Goal: Check status: Check status

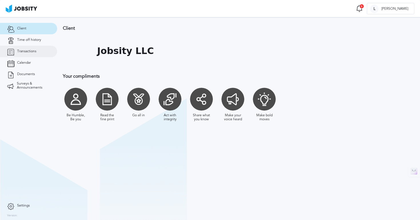
click at [33, 56] on link "Transactions" at bounding box center [28, 51] width 57 height 11
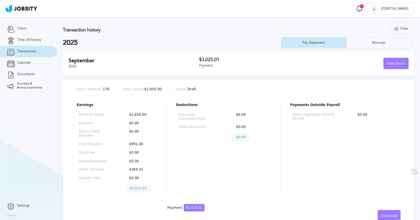
scroll to position [219, 0]
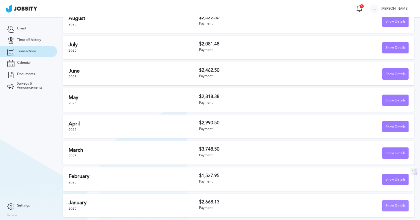
click at [399, 210] on div "Show Details" at bounding box center [396, 205] width 26 height 11
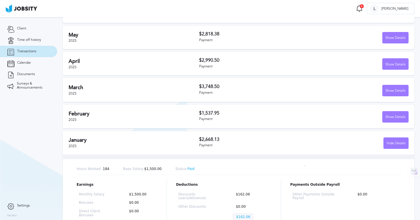
scroll to position [263, 0]
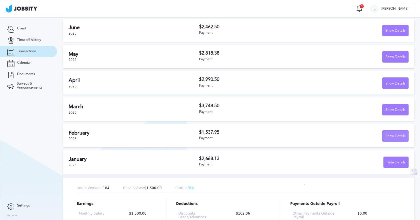
click at [393, 137] on div "Show Details" at bounding box center [396, 136] width 26 height 11
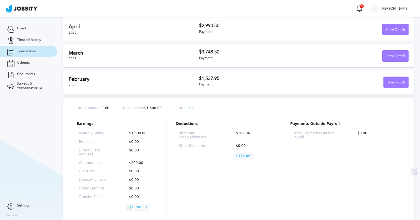
scroll to position [317, 0]
click at [399, 55] on div "Show Details" at bounding box center [396, 55] width 26 height 11
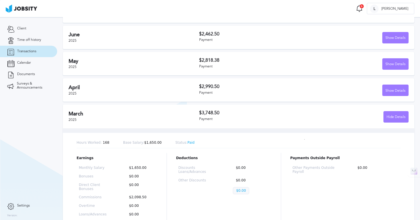
scroll to position [253, 0]
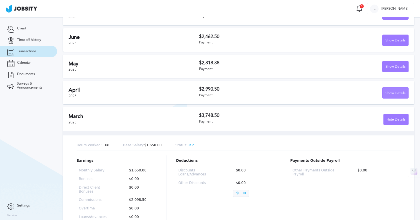
click at [398, 95] on div "Show Details" at bounding box center [396, 92] width 26 height 11
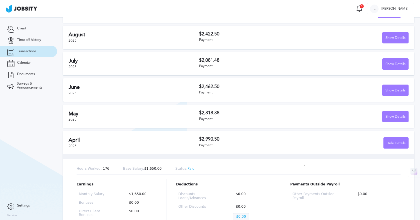
scroll to position [197, 0]
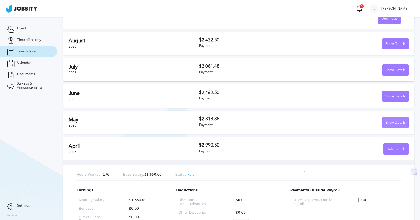
click at [396, 125] on div "Show Details" at bounding box center [396, 122] width 26 height 11
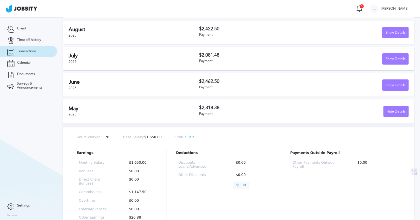
scroll to position [180, 0]
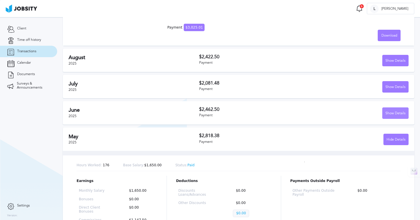
click at [389, 114] on div "Show Details" at bounding box center [396, 113] width 26 height 11
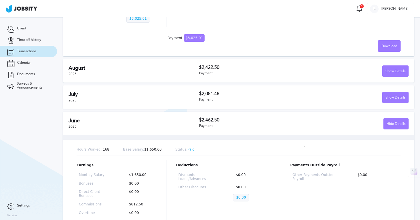
scroll to position [141, 0]
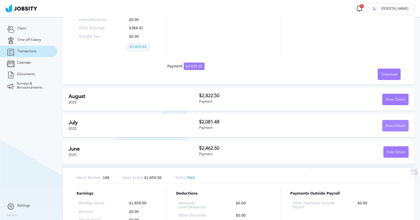
click at [392, 123] on div "Show Details" at bounding box center [396, 125] width 26 height 11
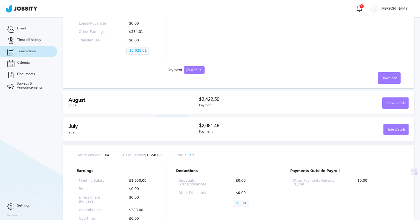
scroll to position [134, 0]
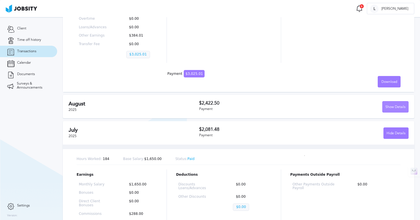
click at [392, 110] on div "Show Details" at bounding box center [396, 106] width 26 height 11
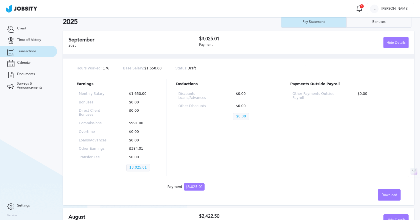
scroll to position [18, 0]
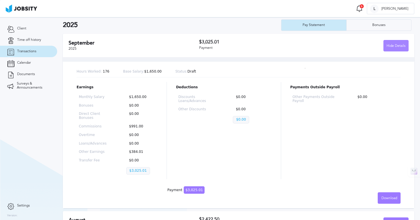
click at [390, 41] on div "Hide Details" at bounding box center [396, 45] width 25 height 11
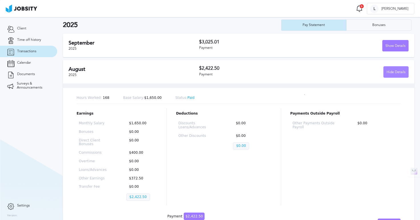
click at [388, 73] on div "Hide Details" at bounding box center [396, 72] width 25 height 11
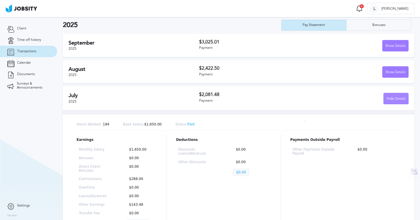
click at [393, 97] on div "Hide Details" at bounding box center [396, 98] width 25 height 11
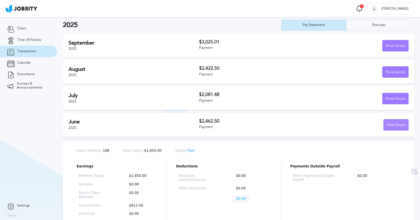
click at [393, 123] on div "Hide Details" at bounding box center [396, 124] width 25 height 11
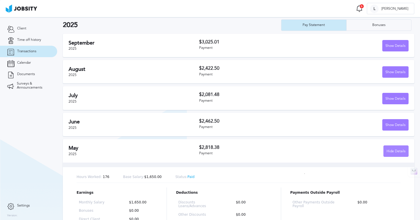
click at [394, 149] on div "Hide Details" at bounding box center [396, 151] width 25 height 11
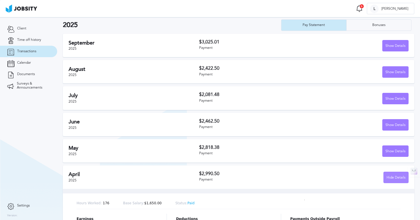
click at [397, 177] on div "Hide Details" at bounding box center [396, 177] width 25 height 11
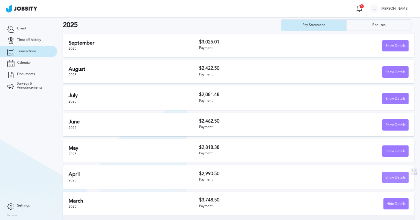
scroll to position [53, 0]
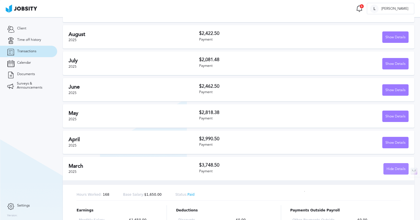
click at [399, 167] on div "Hide Details" at bounding box center [396, 168] width 25 height 11
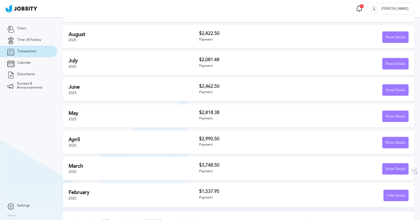
scroll to position [90, 0]
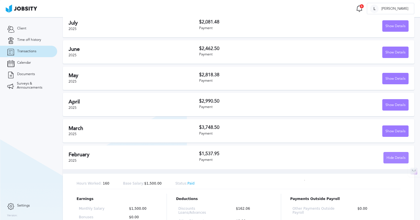
click at [397, 158] on div "Hide Details" at bounding box center [396, 157] width 25 height 11
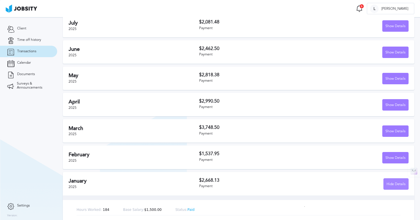
click at [397, 186] on div "Hide Details" at bounding box center [396, 184] width 25 height 11
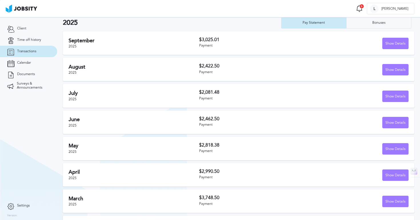
scroll to position [0, 0]
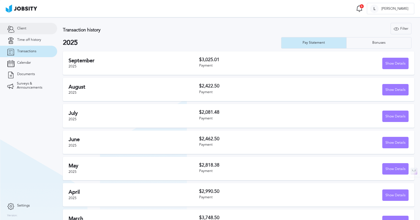
click at [25, 27] on span "Client" at bounding box center [21, 29] width 9 height 4
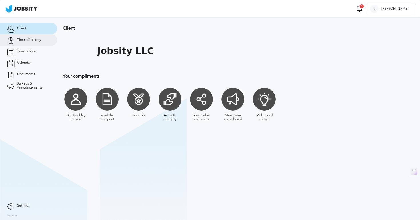
click at [25, 38] on span "Time off history" at bounding box center [29, 40] width 24 height 4
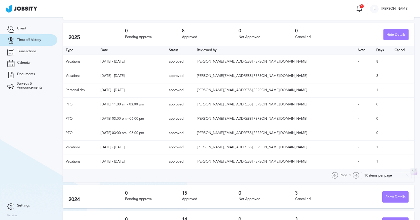
scroll to position [42, 0]
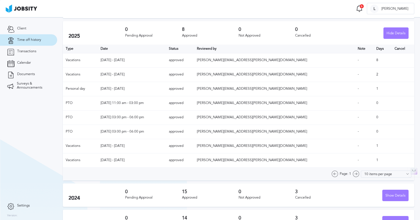
click at [359, 174] on div "Page: 1" at bounding box center [345, 174] width 28 height 7
click at [358, 174] on div "Page: 1" at bounding box center [345, 174] width 28 height 7
click at [359, 173] on div "Page: 1" at bounding box center [345, 174] width 28 height 7
click at [340, 174] on div "Page: 1" at bounding box center [345, 174] width 28 height 7
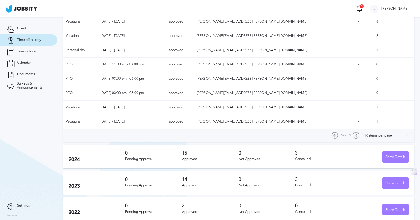
scroll to position [81, 0]
click at [340, 135] on div "Page: 1" at bounding box center [345, 135] width 28 height 7
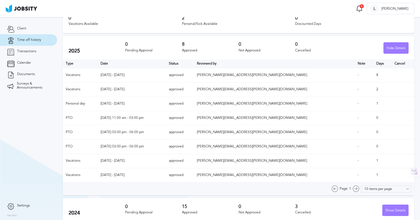
scroll to position [35, 0]
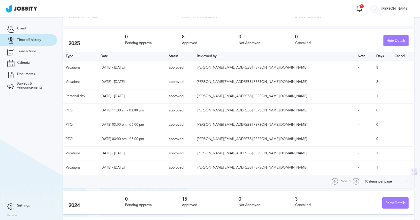
click at [359, 181] on div "Page: 1" at bounding box center [345, 181] width 28 height 7
click at [340, 181] on div "Page: 1" at bounding box center [345, 181] width 28 height 7
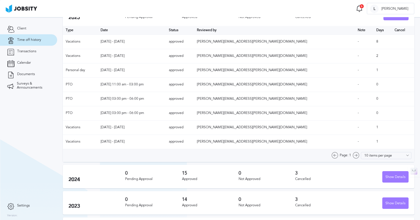
scroll to position [85, 0]
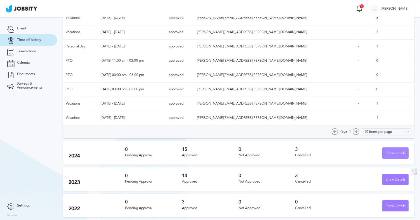
click at [392, 153] on div "Show Details" at bounding box center [396, 153] width 26 height 11
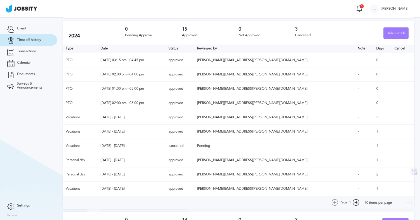
scroll to position [69, 0]
click at [357, 202] on icon at bounding box center [356, 202] width 7 height 7
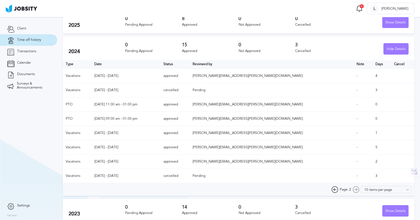
scroll to position [52, 0]
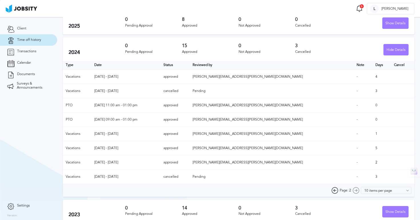
drag, startPoint x: 362, startPoint y: 134, endPoint x: 368, endPoint y: 134, distance: 5.7
click at [373, 134] on td "1" at bounding box center [382, 134] width 19 height 14
drag, startPoint x: 361, startPoint y: 149, endPoint x: 365, endPoint y: 149, distance: 3.3
click at [373, 149] on td "5" at bounding box center [382, 148] width 19 height 14
drag, startPoint x: 361, startPoint y: 161, endPoint x: 365, endPoint y: 162, distance: 3.3
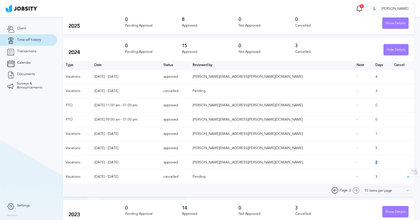
click at [373, 162] on td "2" at bounding box center [382, 162] width 19 height 14
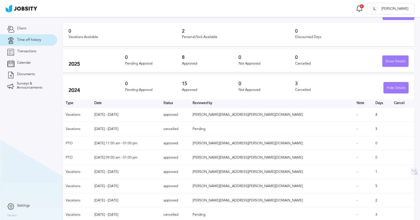
scroll to position [15, 0]
click at [394, 91] on div "Hide Details" at bounding box center [396, 87] width 25 height 11
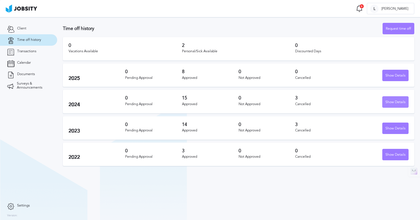
scroll to position [0, 0]
click at [392, 105] on div "Show Details" at bounding box center [396, 102] width 26 height 11
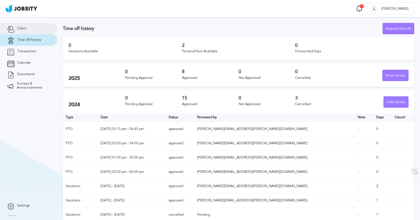
click at [39, 29] on link "Client" at bounding box center [28, 28] width 57 height 11
